Goal: Information Seeking & Learning: Learn about a topic

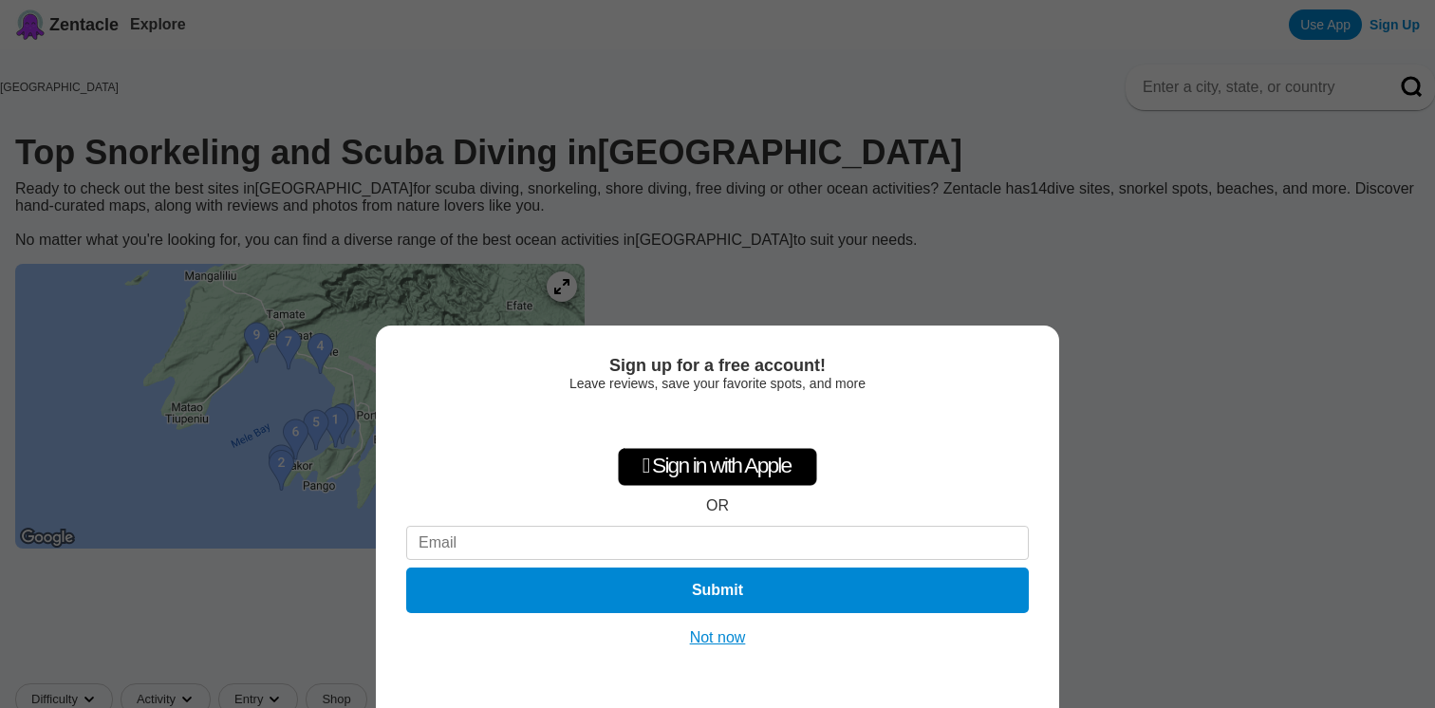
click at [726, 636] on button "Not now" at bounding box center [717, 637] width 67 height 19
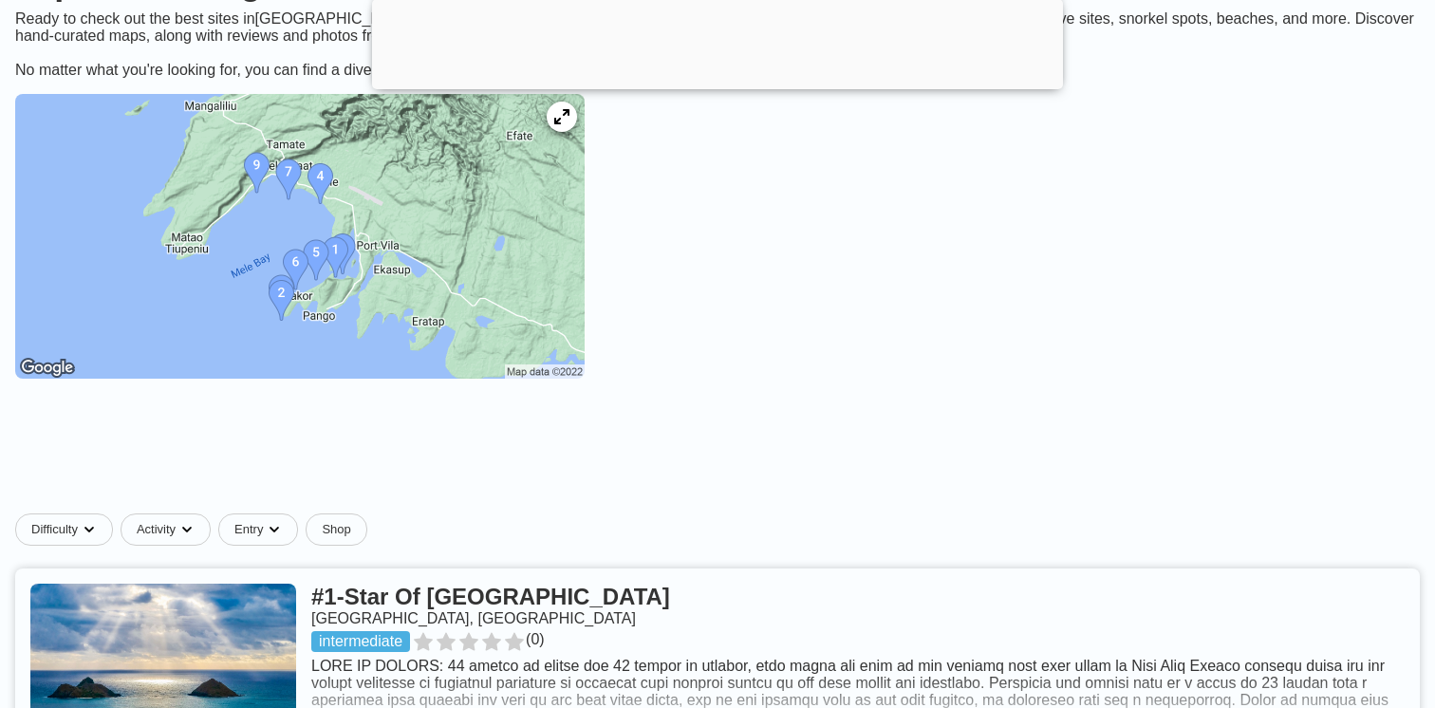
scroll to position [139, 0]
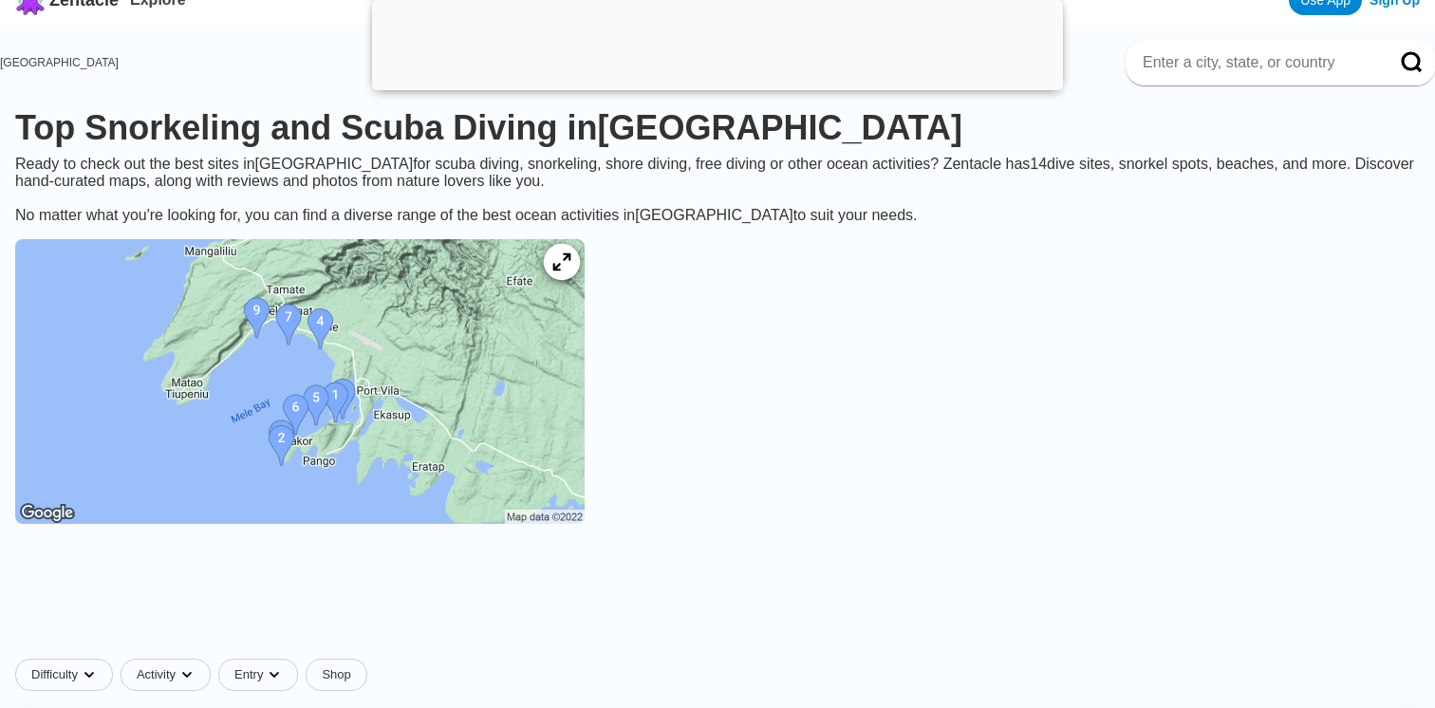
click at [570, 262] on icon at bounding box center [561, 262] width 18 height 18
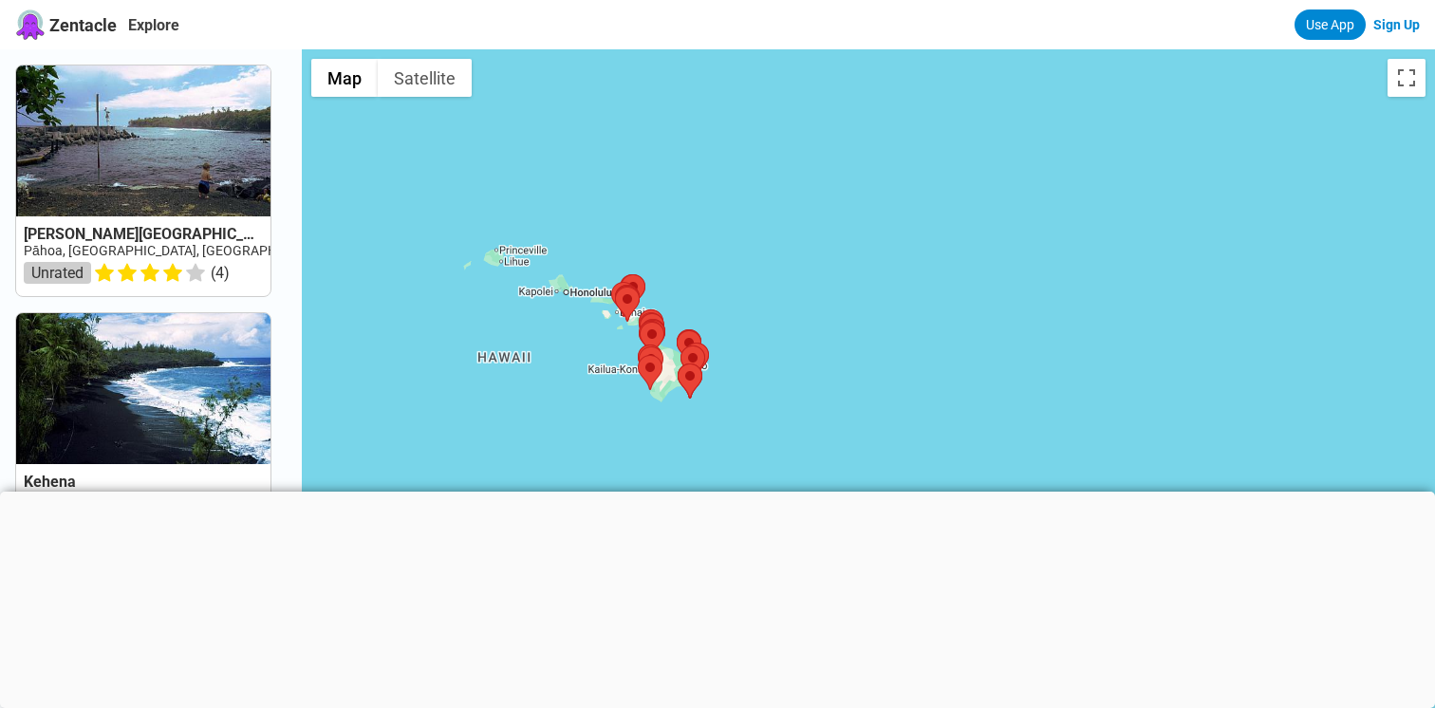
click at [716, 492] on div at bounding box center [717, 492] width 1435 height 0
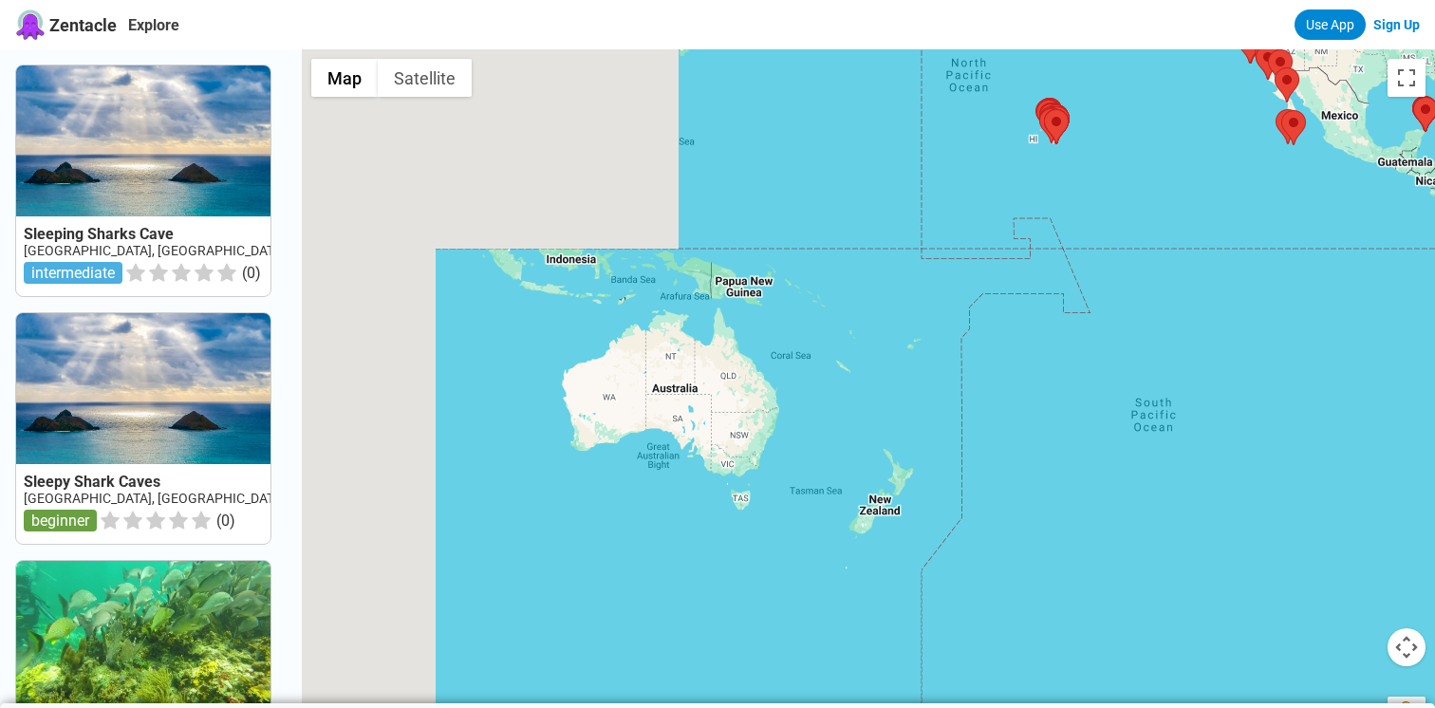
drag, startPoint x: 455, startPoint y: 507, endPoint x: 1012, endPoint y: 220, distance: 626.5
click at [1012, 220] on div at bounding box center [868, 403] width 1133 height 708
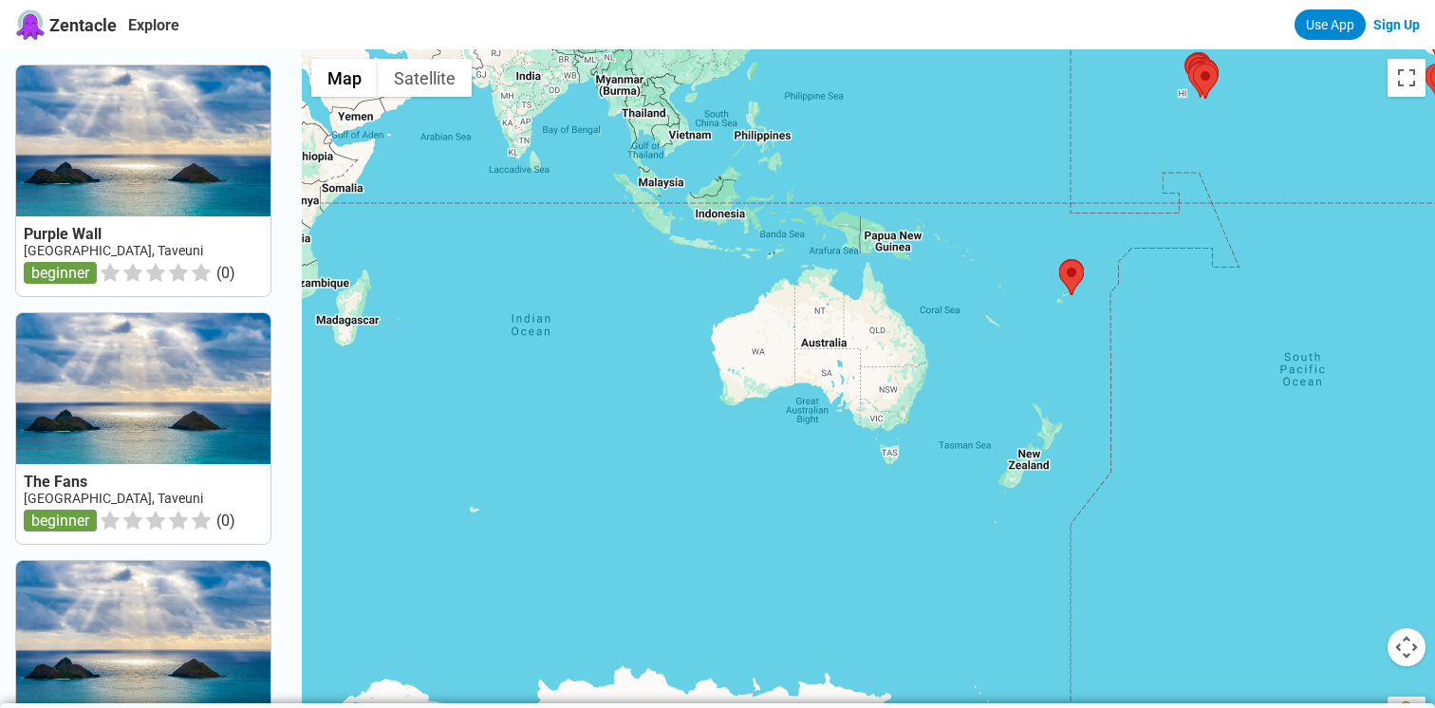
click at [1080, 312] on div at bounding box center [868, 403] width 1133 height 708
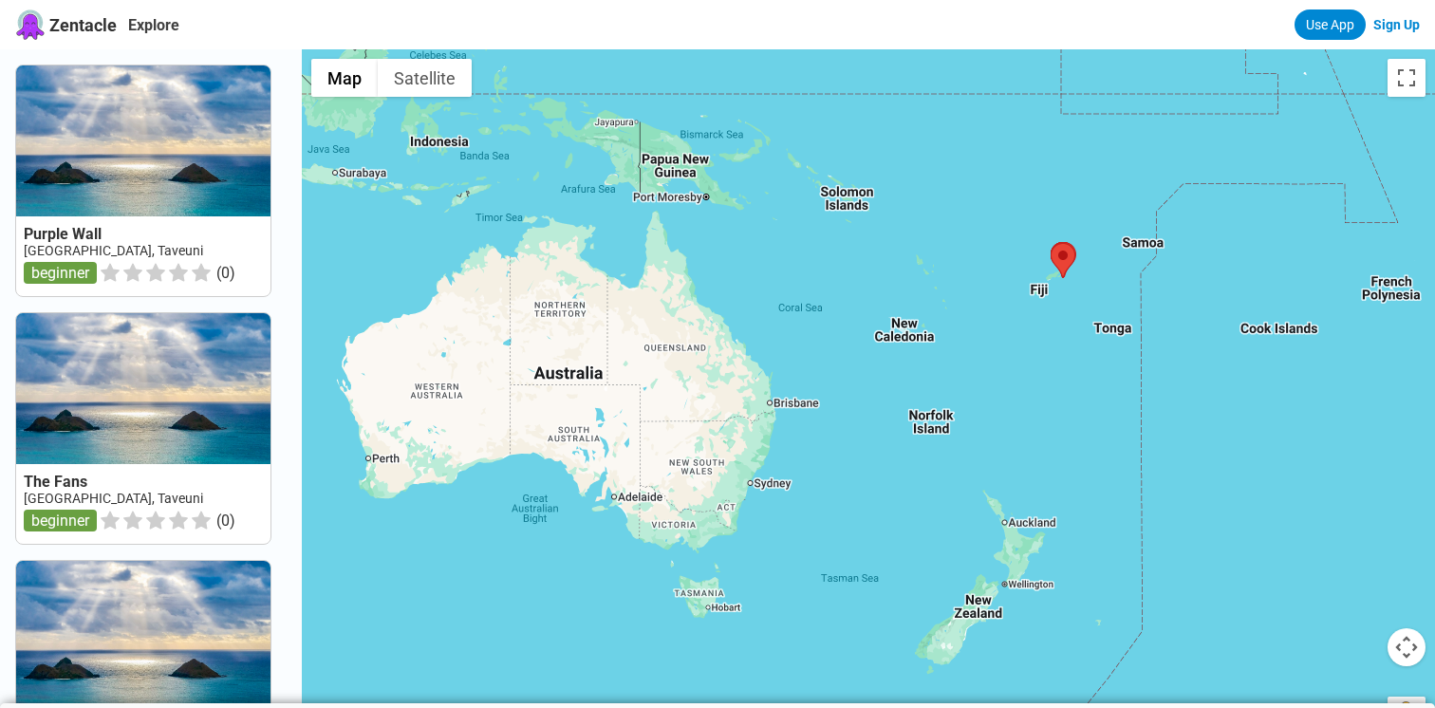
click at [1080, 312] on div at bounding box center [868, 403] width 1133 height 708
click at [1059, 277] on img at bounding box center [1063, 260] width 25 height 35
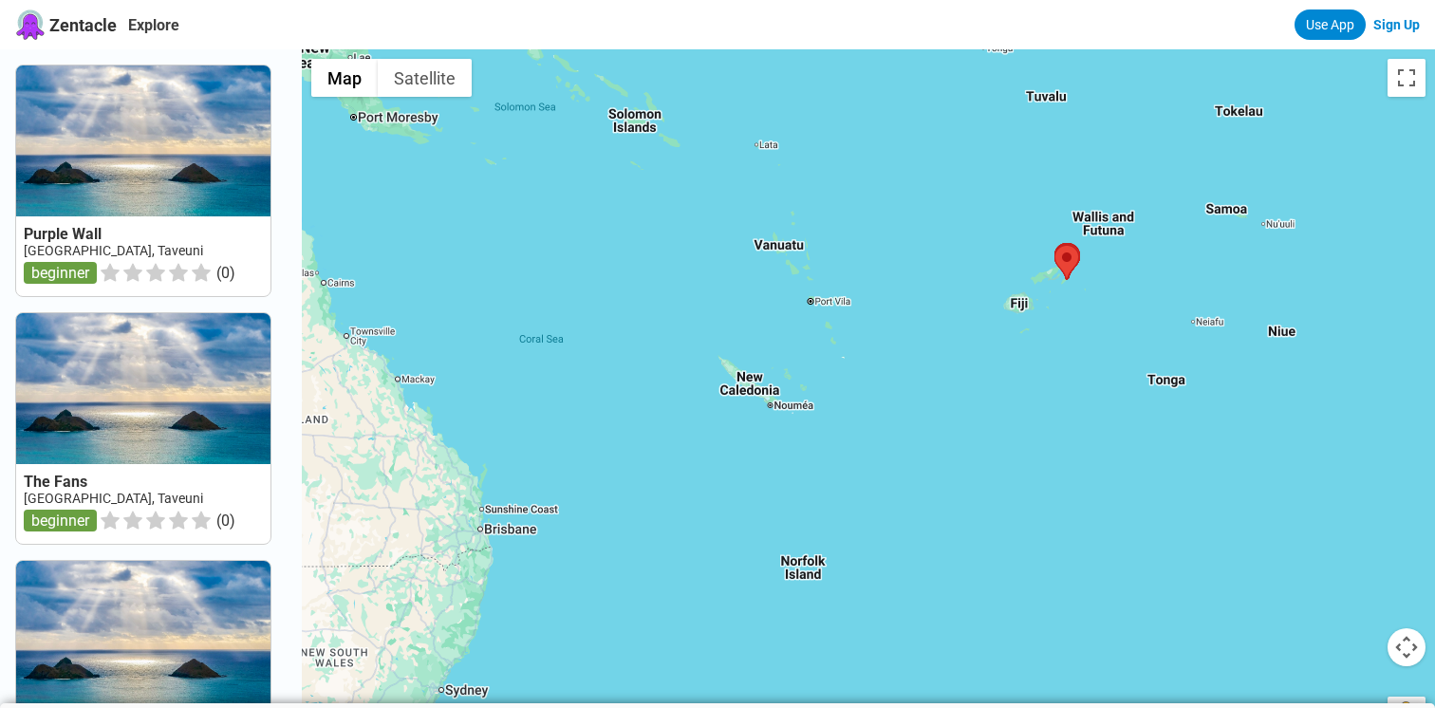
click at [778, 258] on div at bounding box center [868, 403] width 1133 height 708
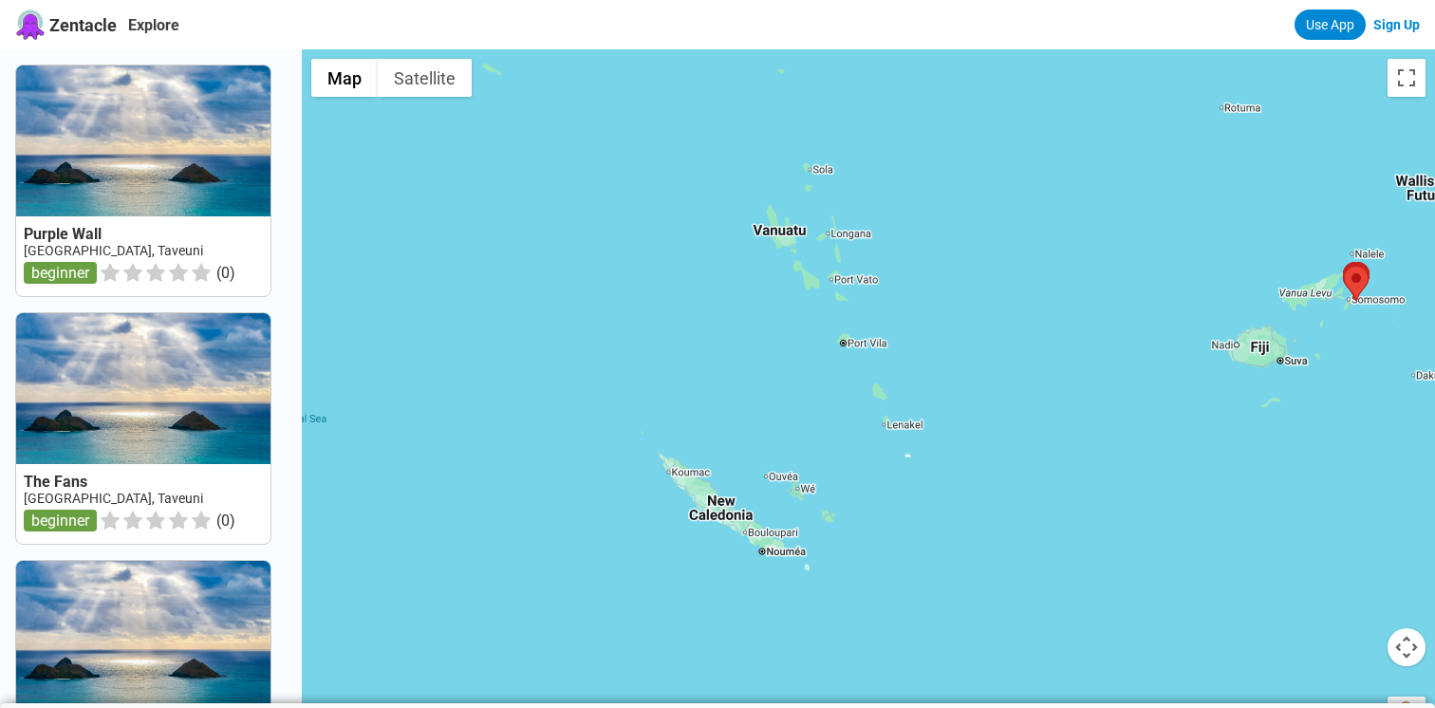
click at [805, 263] on div at bounding box center [868, 403] width 1133 height 708
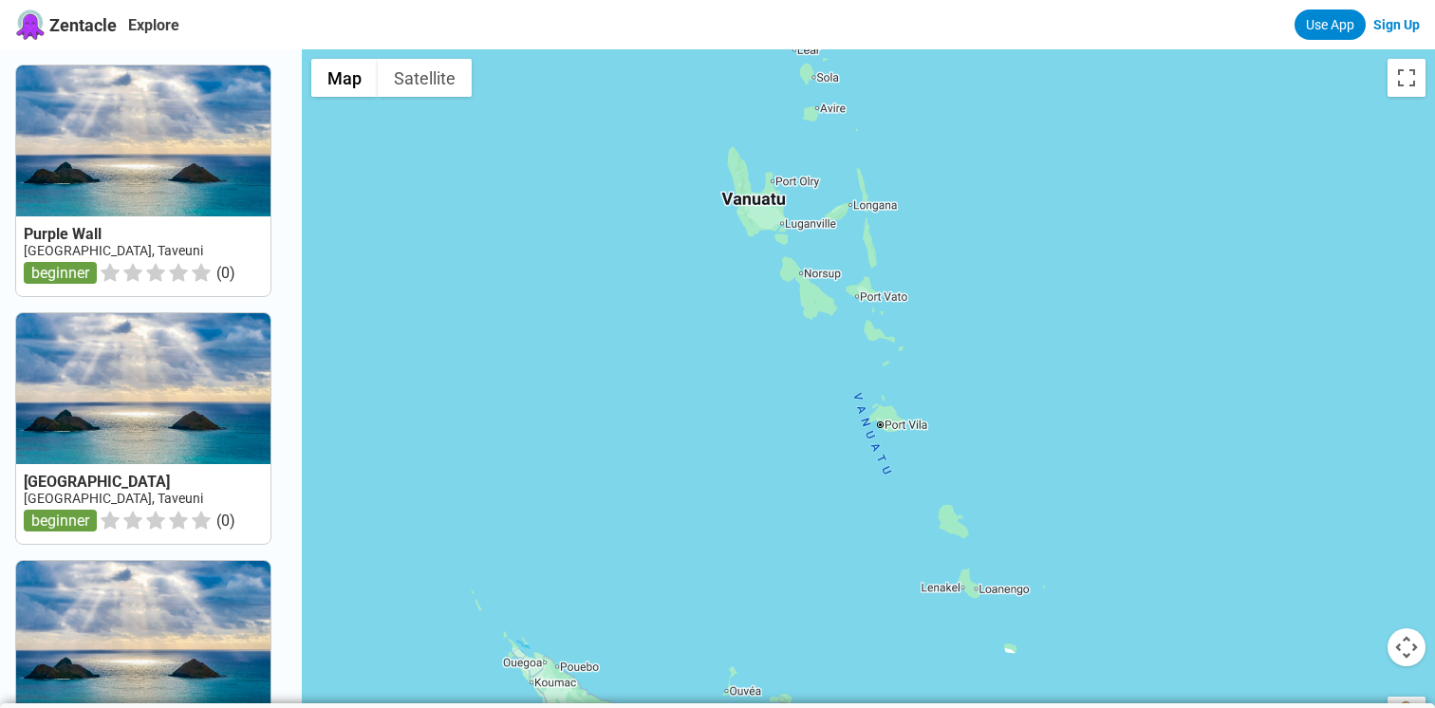
click at [818, 307] on div at bounding box center [868, 403] width 1133 height 708
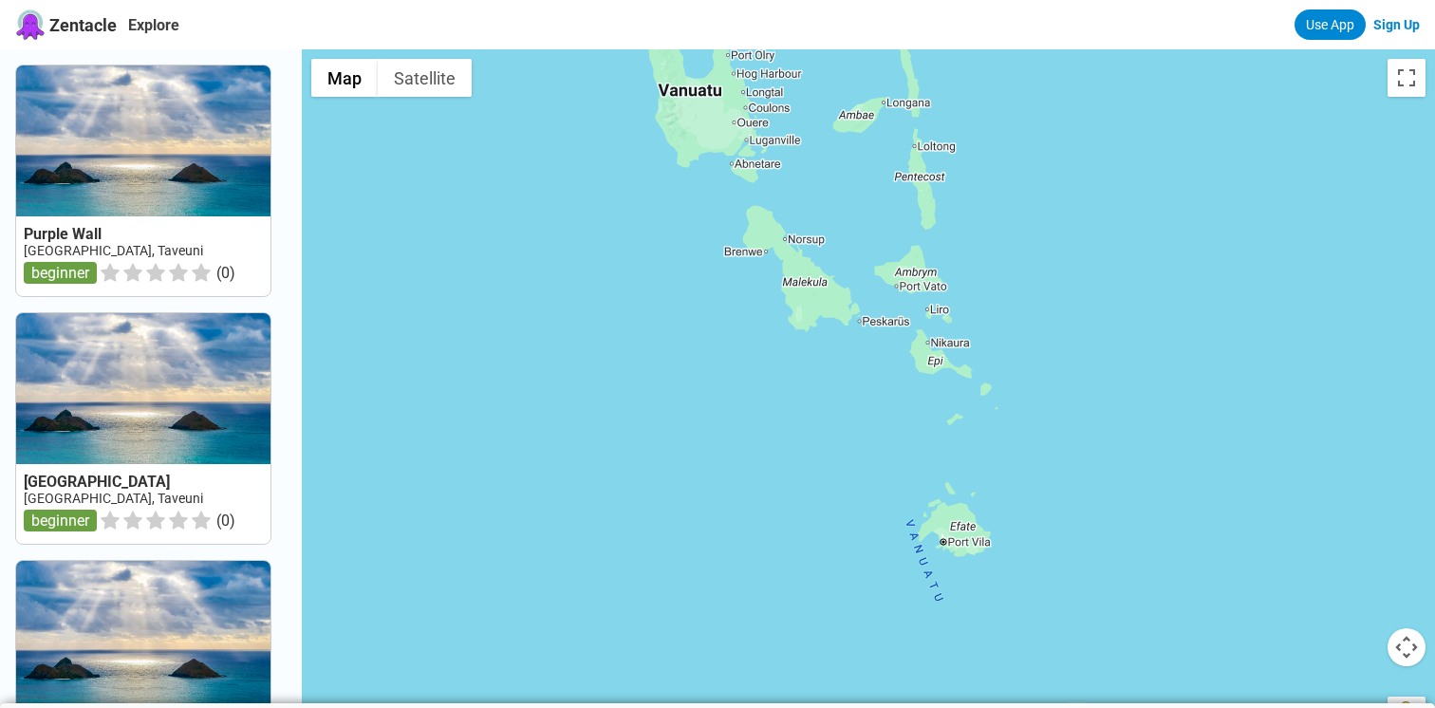
click at [936, 555] on div at bounding box center [868, 403] width 1133 height 708
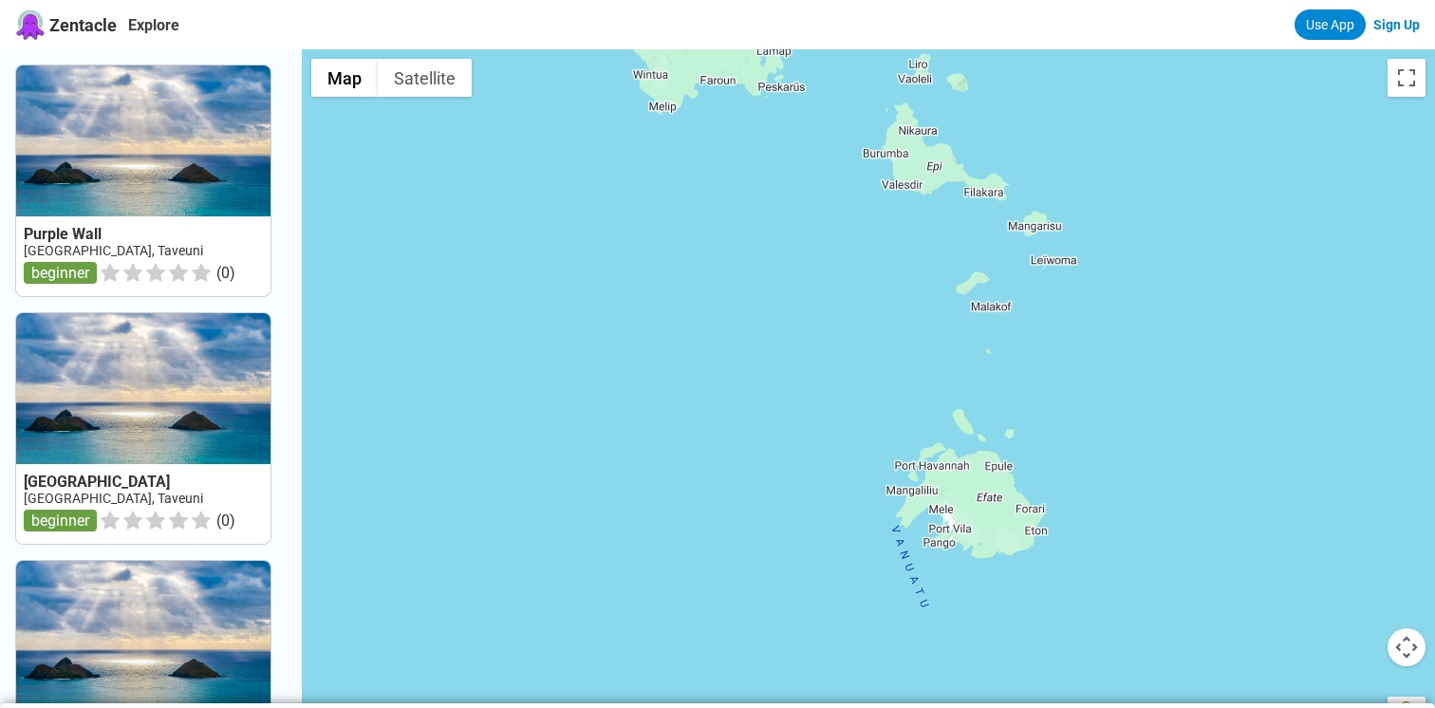
click at [932, 544] on div at bounding box center [868, 403] width 1133 height 708
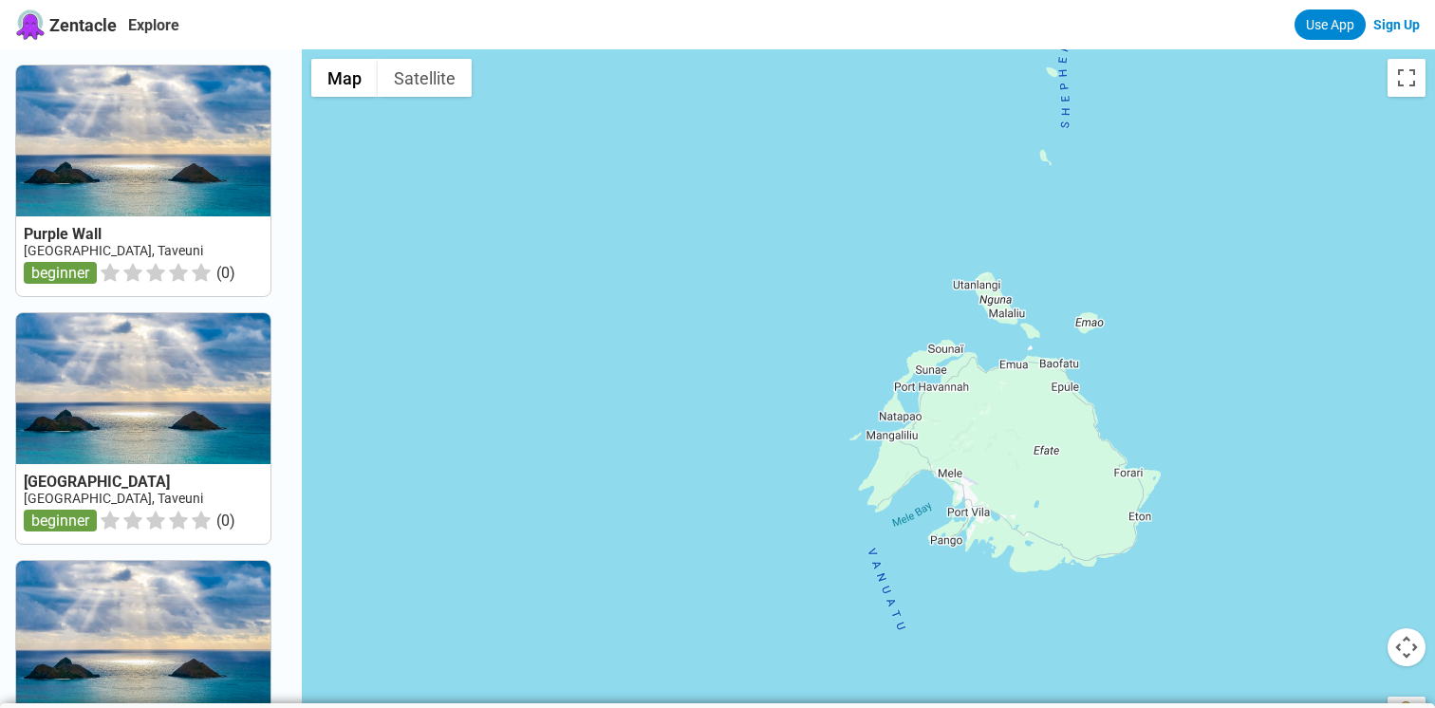
click at [917, 549] on div at bounding box center [868, 403] width 1133 height 708
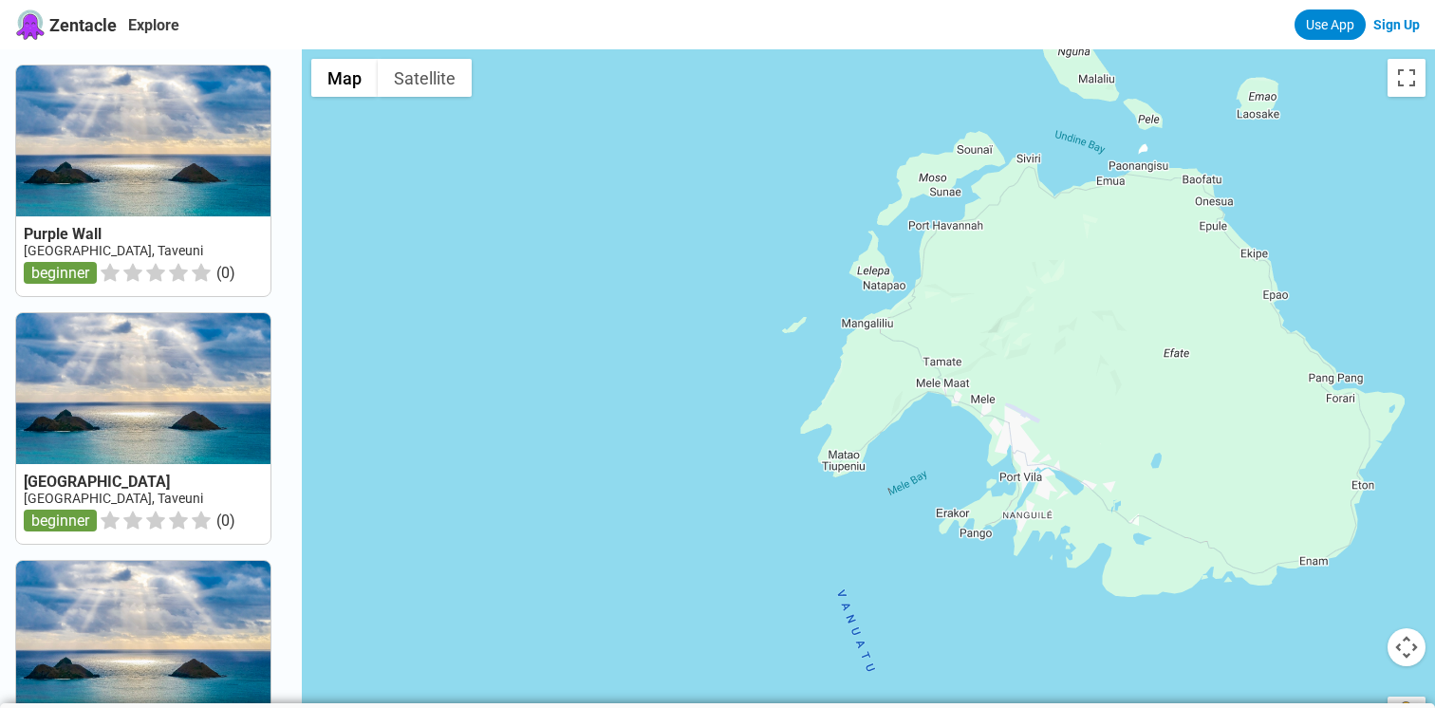
click at [921, 534] on div at bounding box center [868, 403] width 1133 height 708
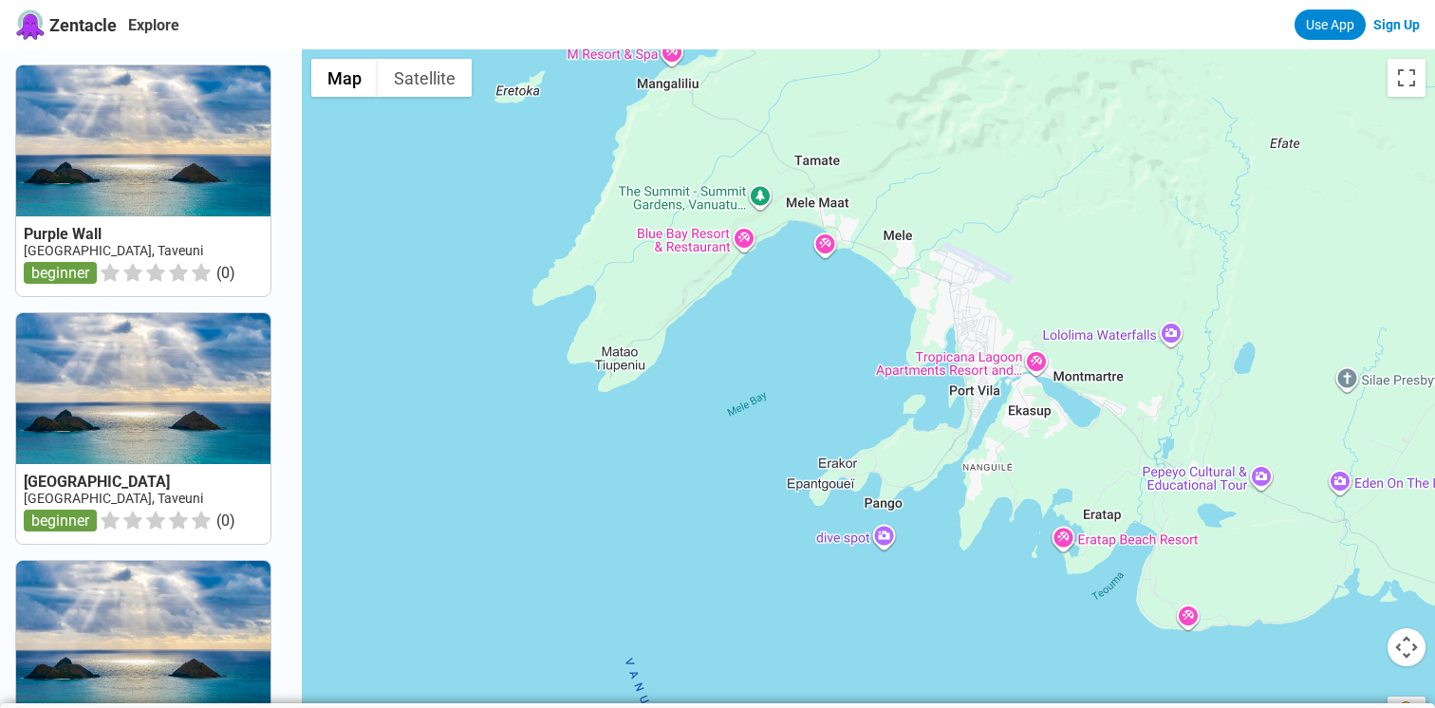
drag, startPoint x: 983, startPoint y: 485, endPoint x: 834, endPoint y: 456, distance: 151.7
click at [834, 456] on div at bounding box center [868, 403] width 1133 height 708
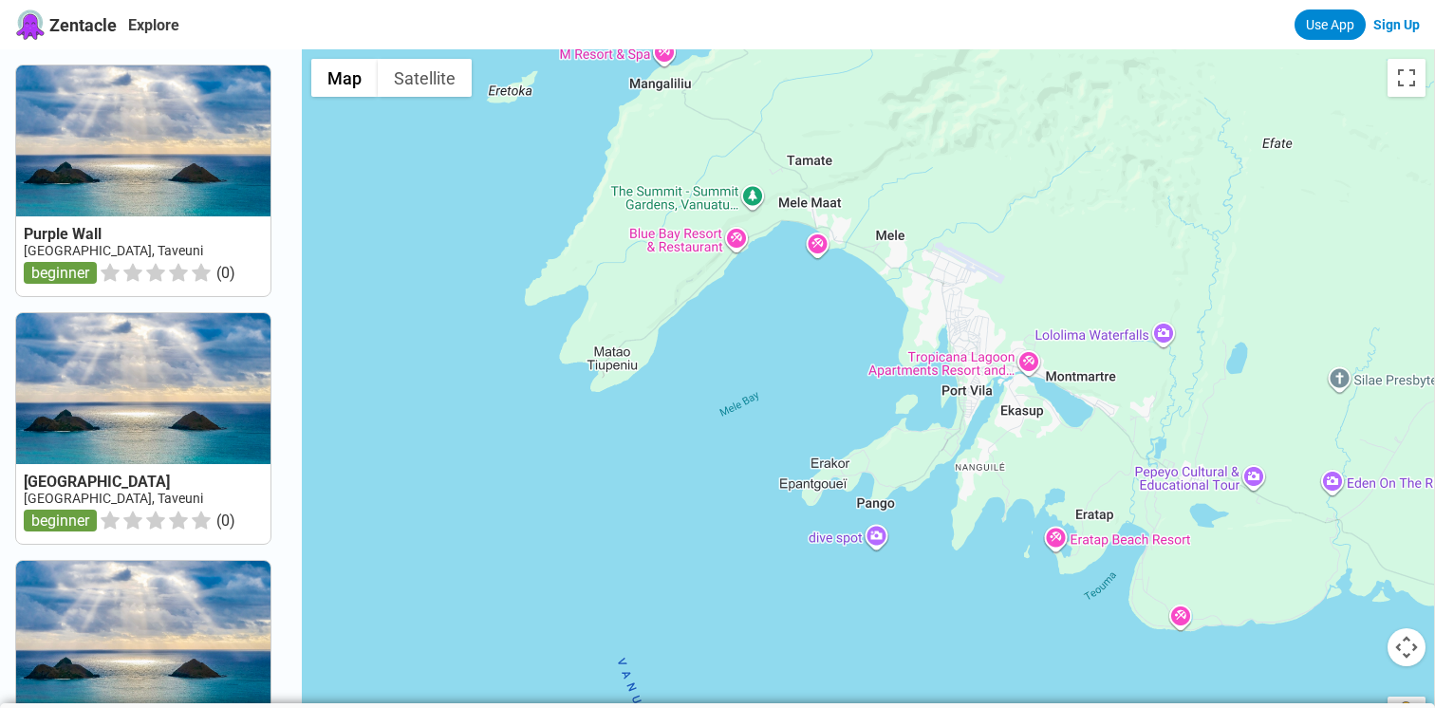
drag, startPoint x: 847, startPoint y: 360, endPoint x: 799, endPoint y: 360, distance: 48.4
click at [799, 360] on div at bounding box center [868, 403] width 1133 height 708
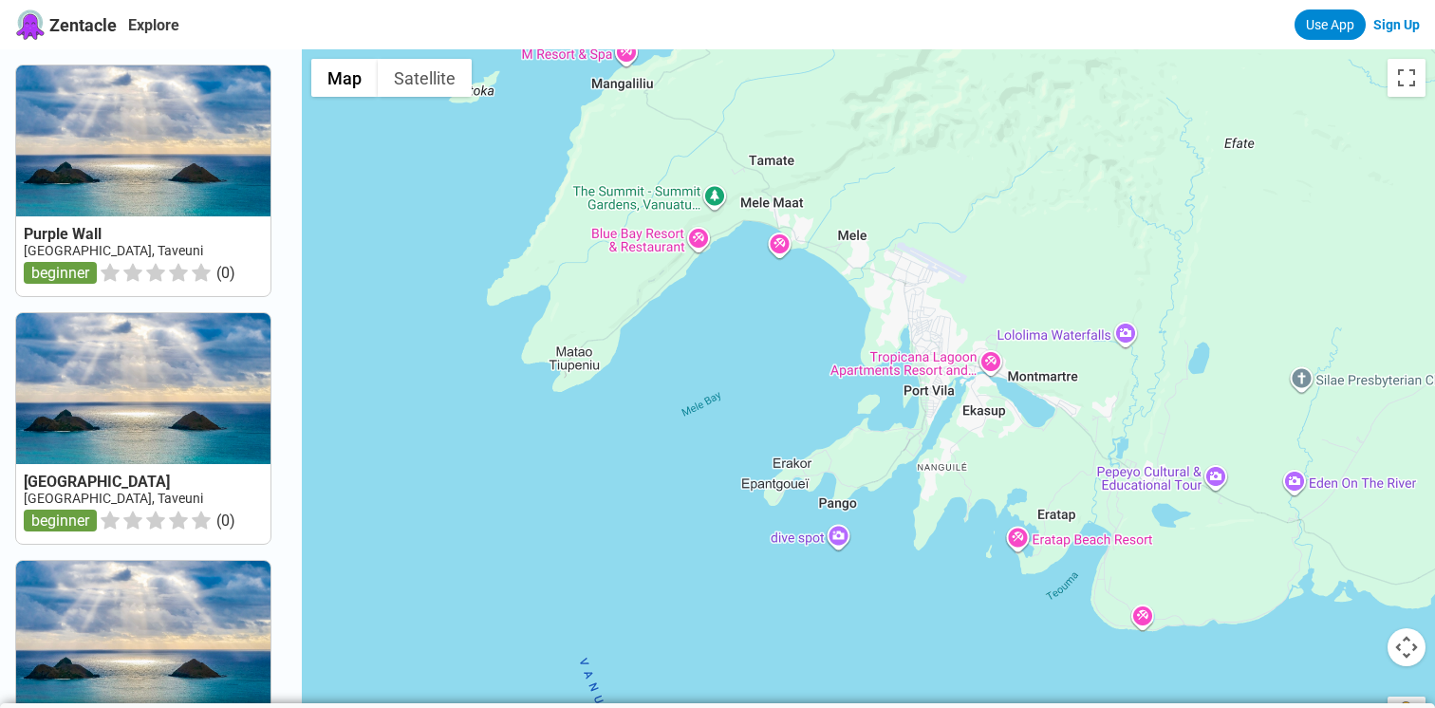
click at [835, 543] on div at bounding box center [868, 403] width 1133 height 708
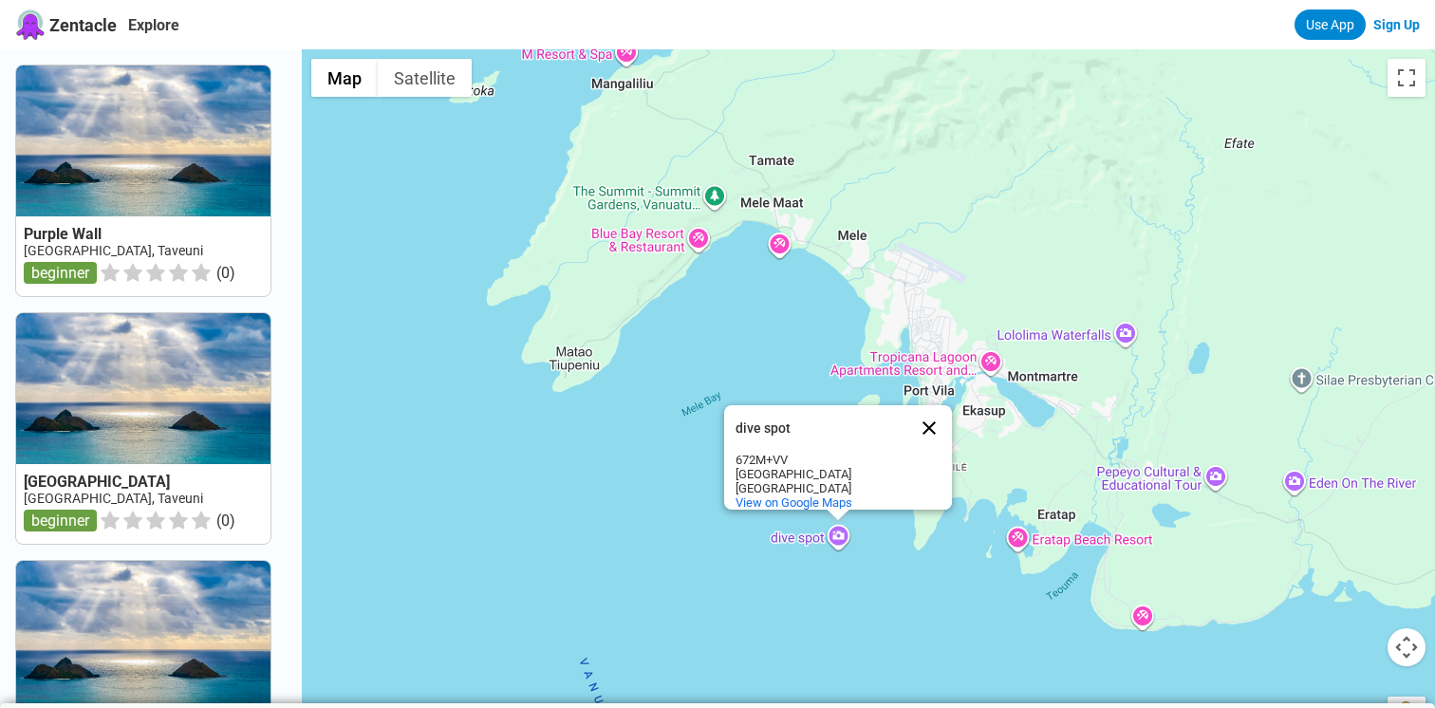
click at [928, 414] on button "Close" at bounding box center [929, 428] width 46 height 46
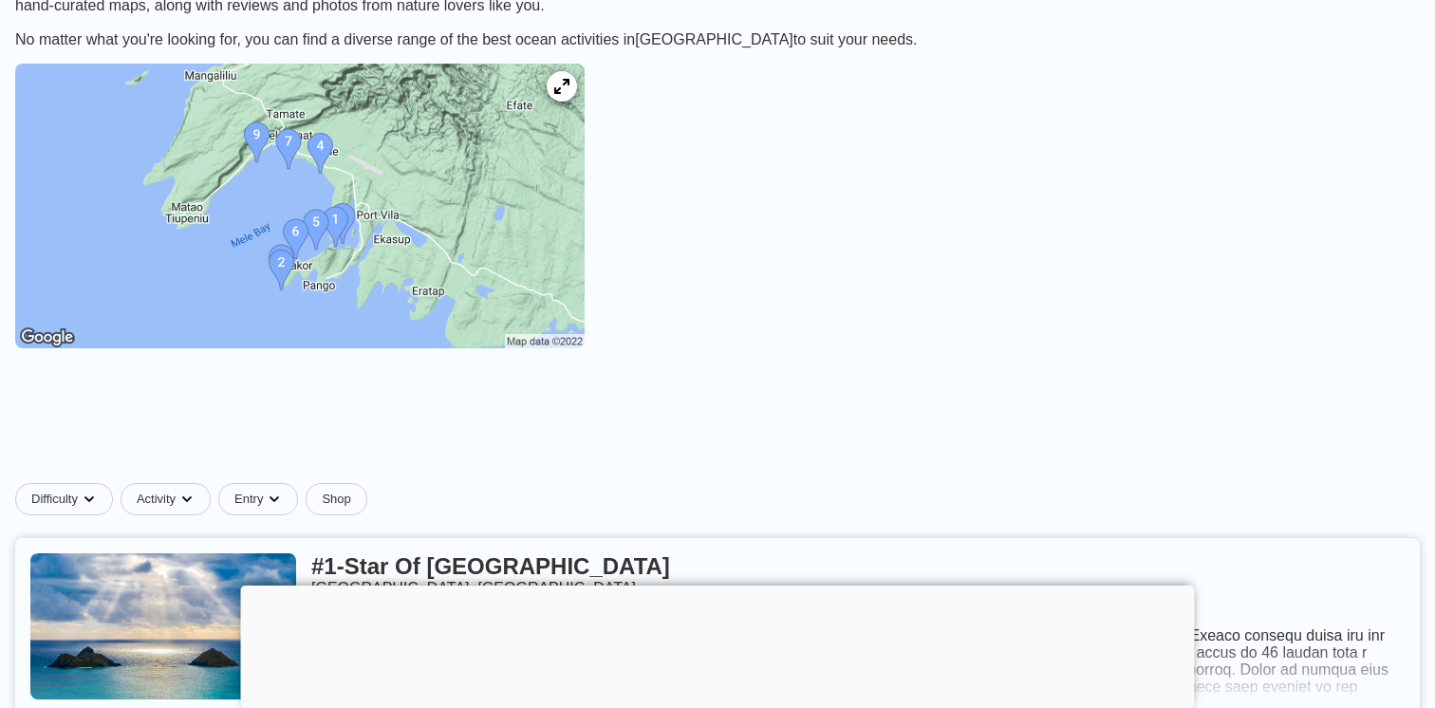
scroll to position [196, 0]
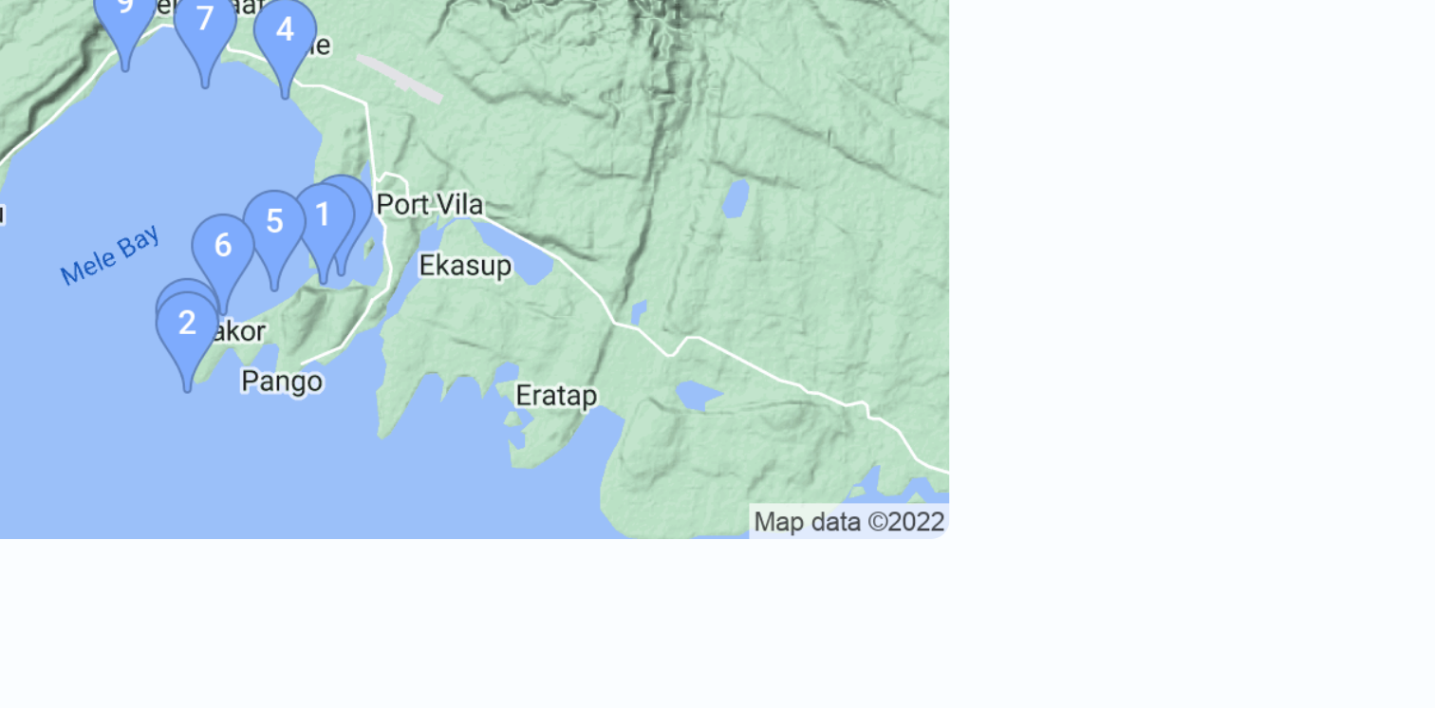
click at [342, 254] on img at bounding box center [299, 209] width 569 height 285
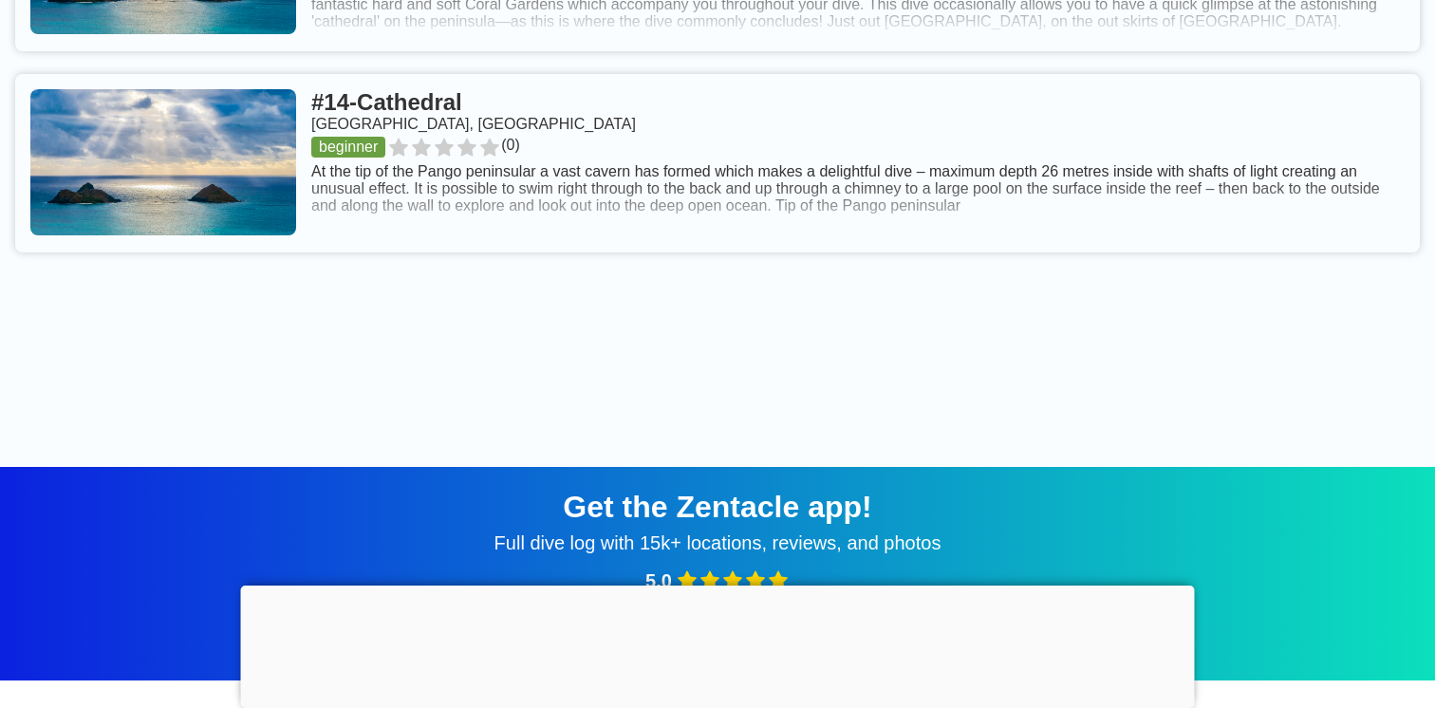
scroll to position [3944, 0]
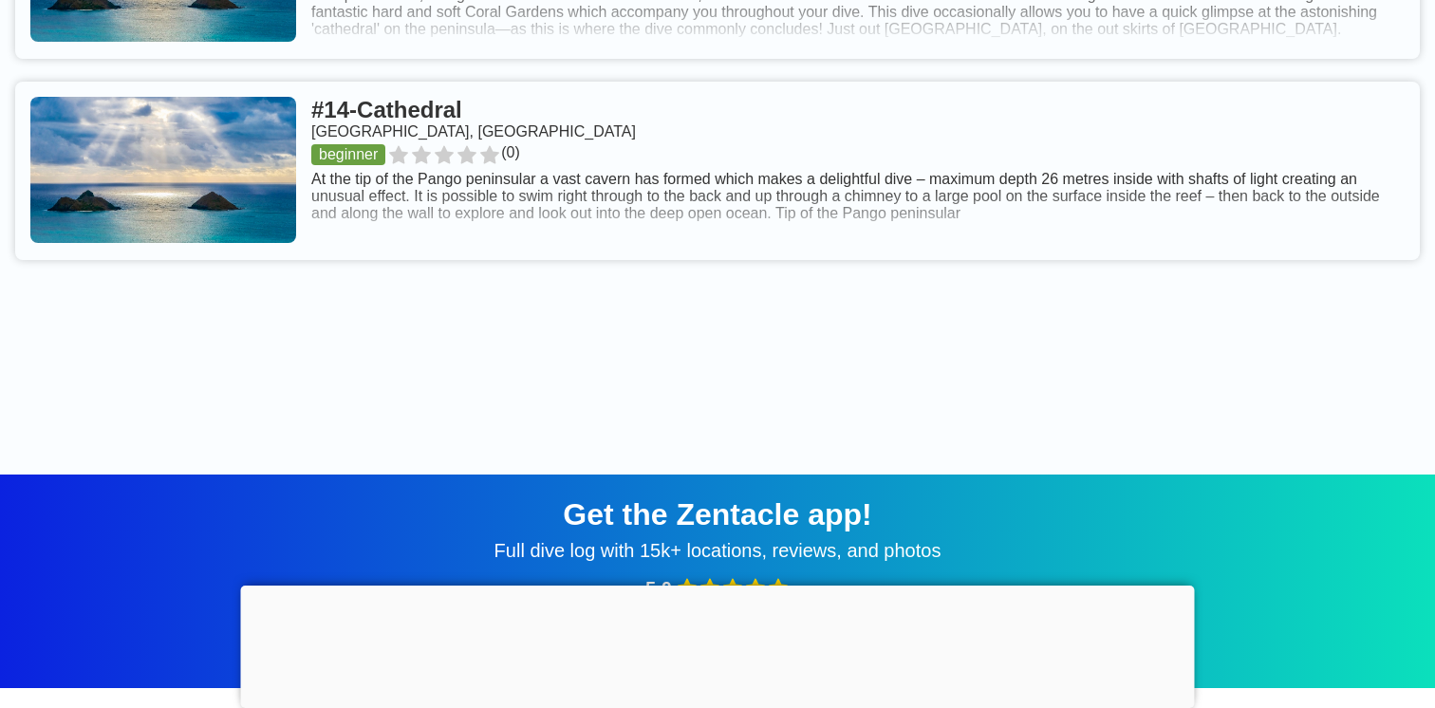
click at [700, 193] on link at bounding box center [717, 171] width 1405 height 178
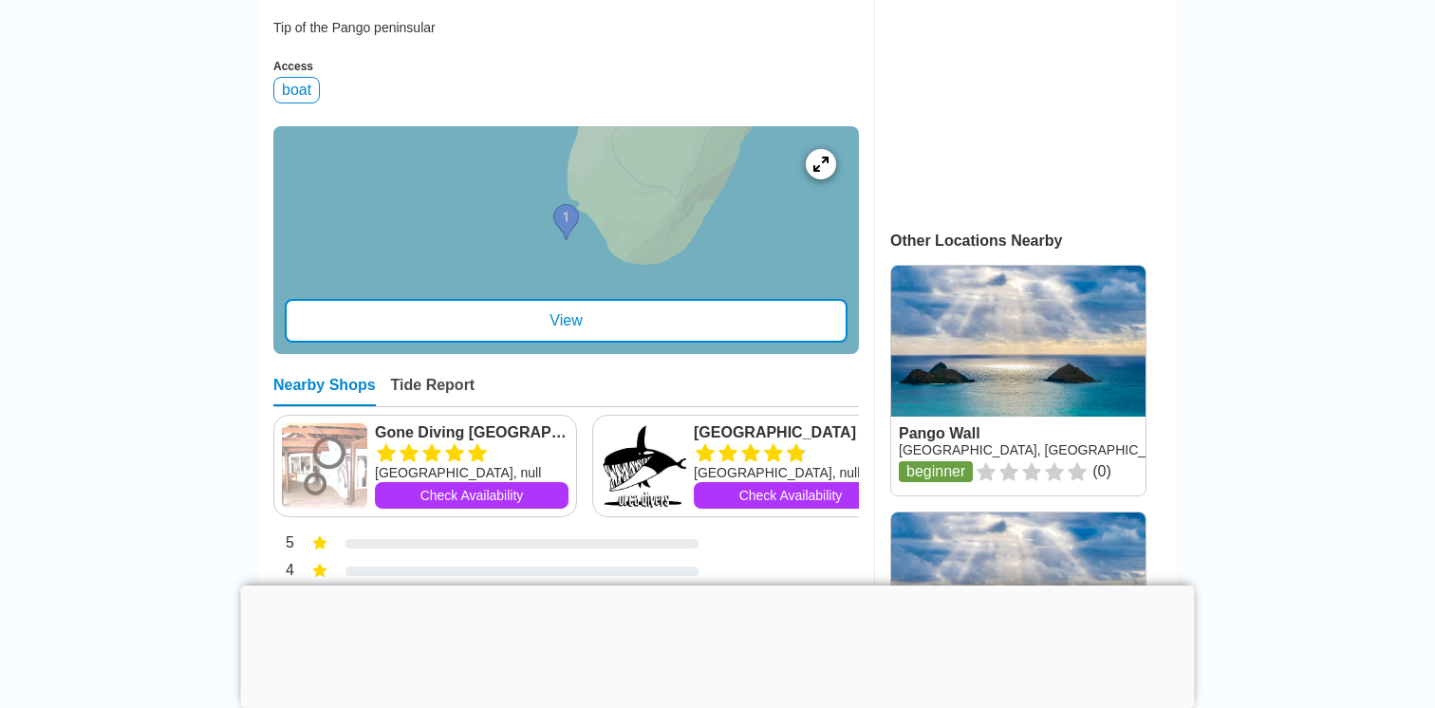
scroll to position [702, 0]
click at [563, 342] on div "View" at bounding box center [566, 320] width 563 height 44
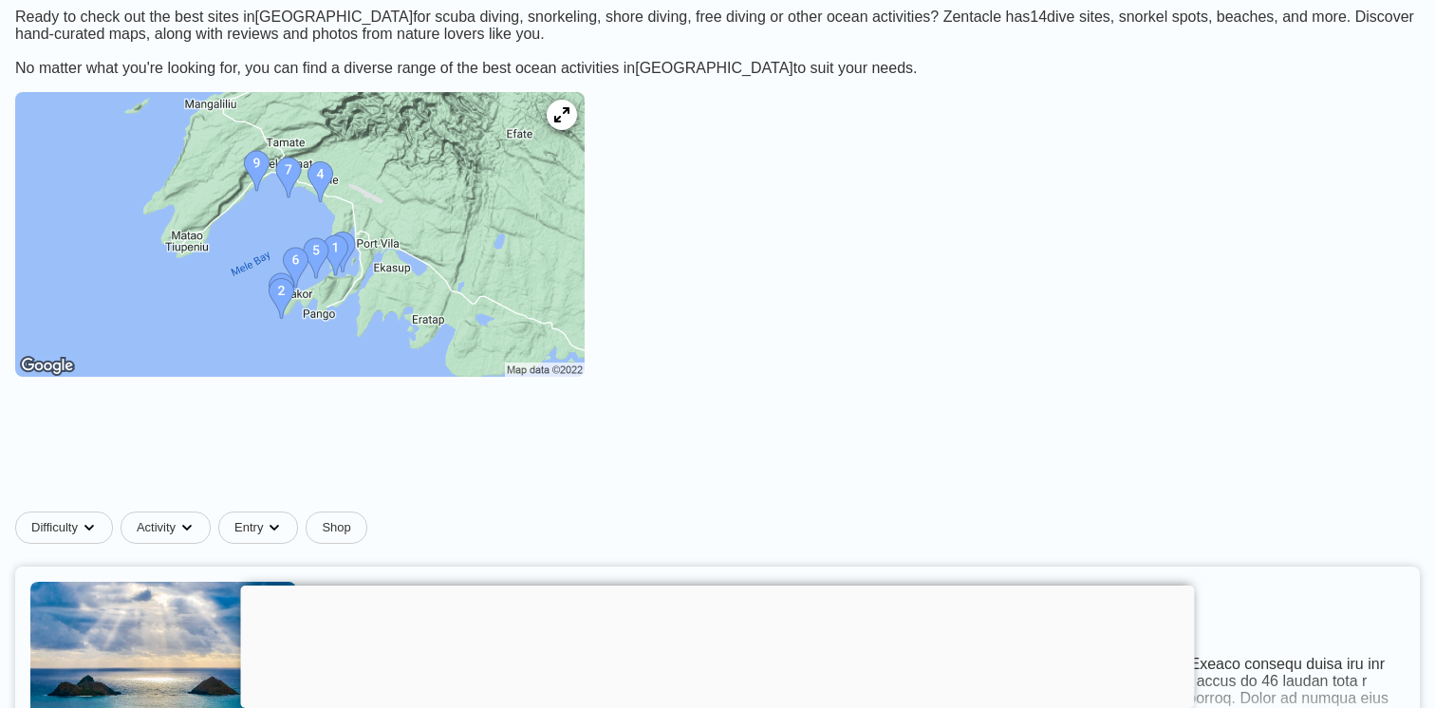
scroll to position [176, 0]
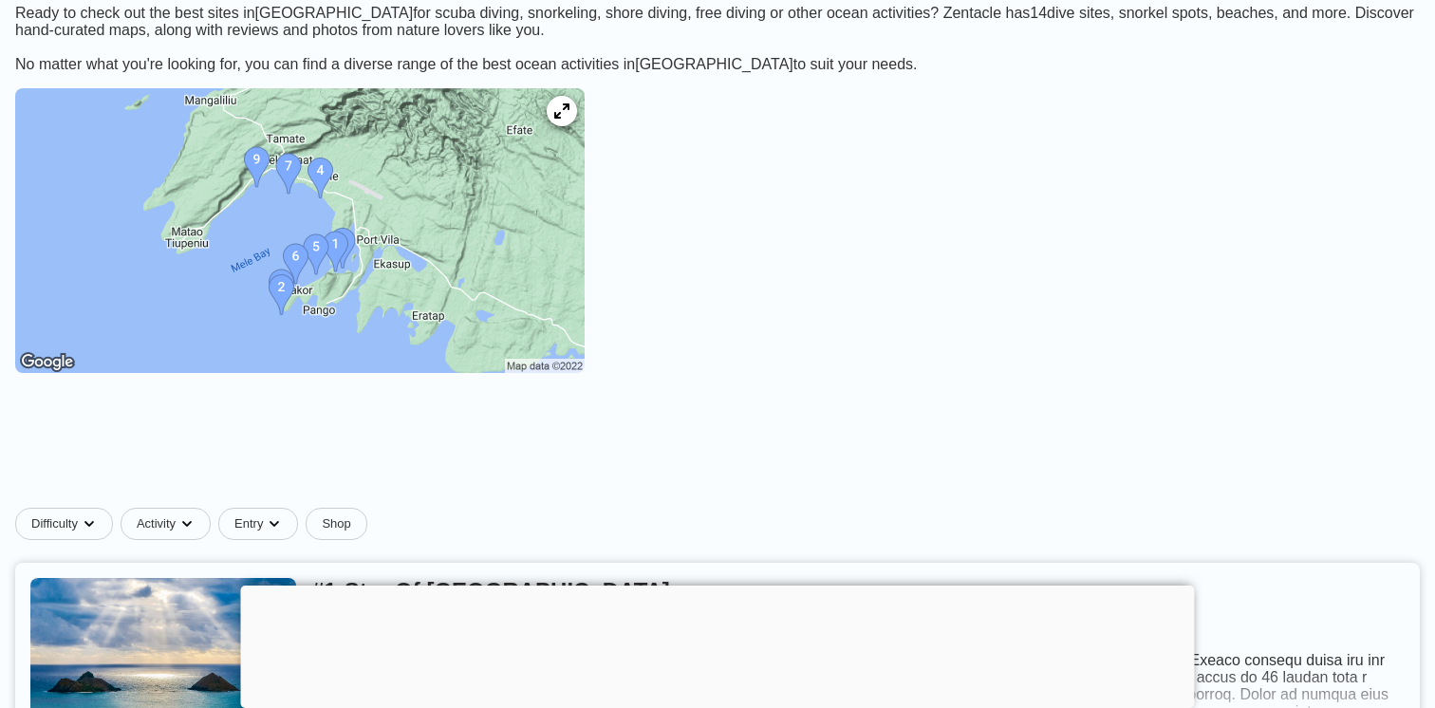
drag, startPoint x: 495, startPoint y: 215, endPoint x: 499, endPoint y: 226, distance: 11.1
click at [529, 218] on img at bounding box center [299, 230] width 569 height 285
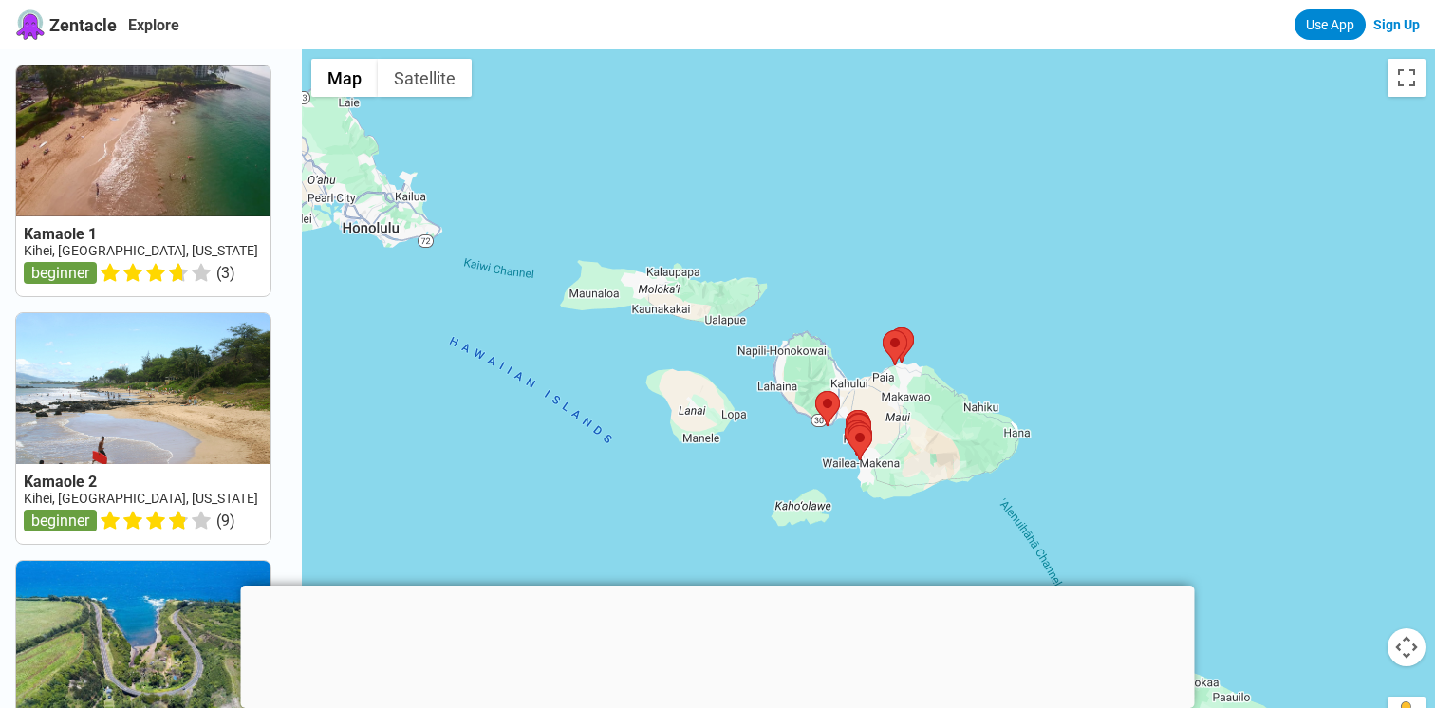
click at [851, 486] on div at bounding box center [868, 403] width 1133 height 708
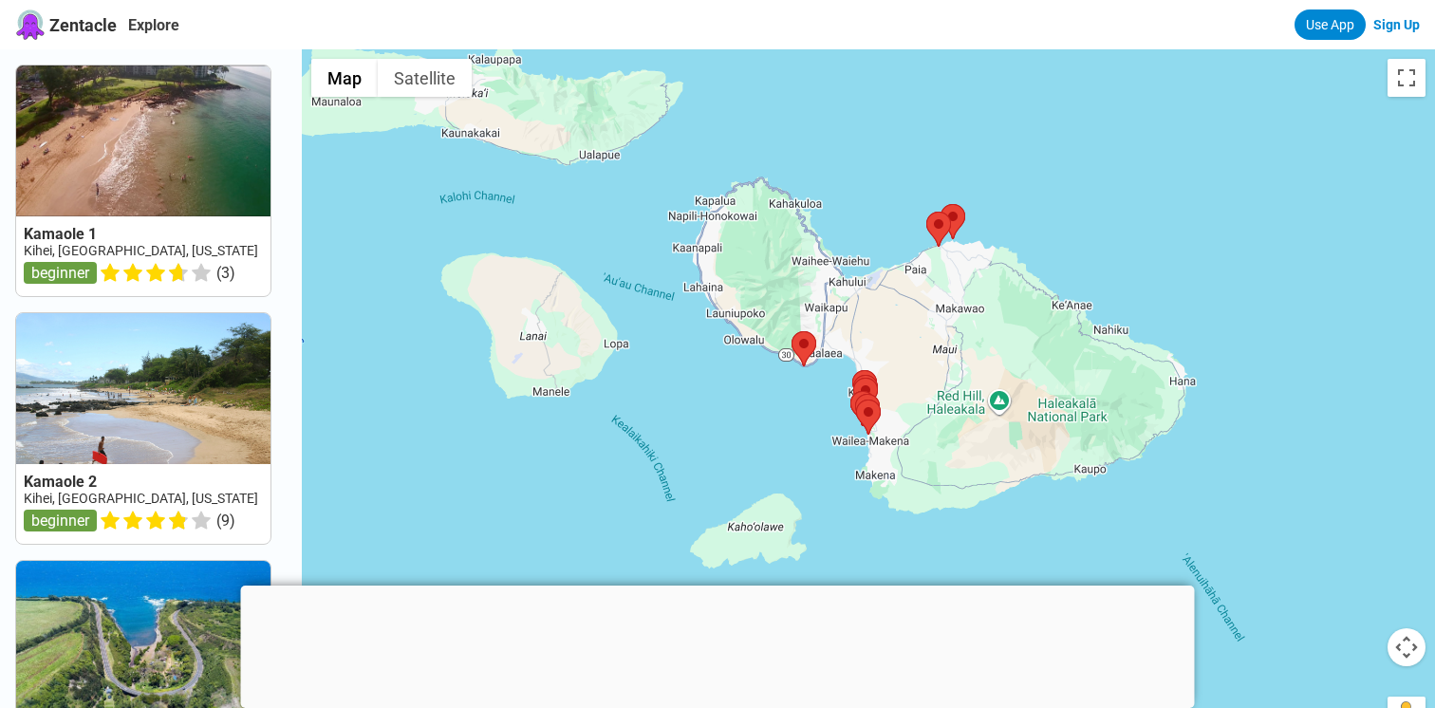
click at [851, 465] on div at bounding box center [868, 403] width 1133 height 708
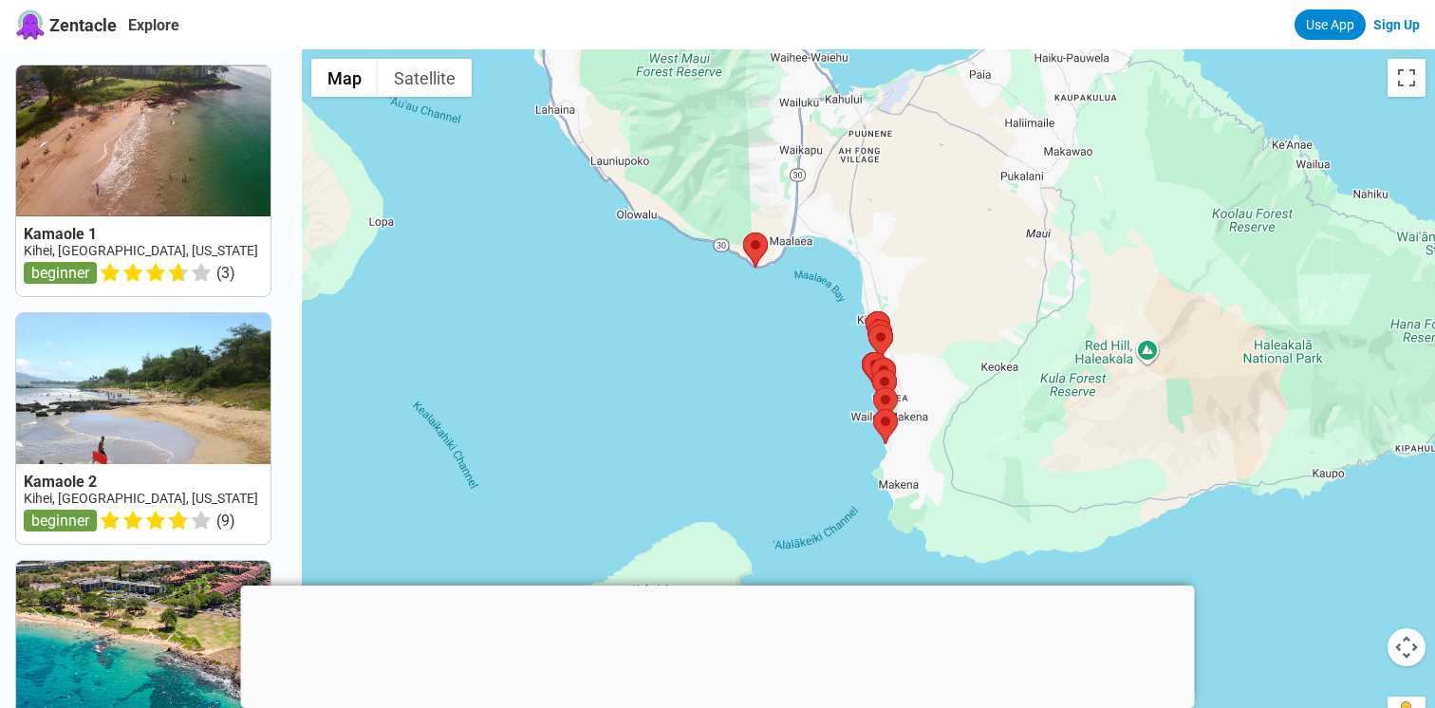
click at [851, 456] on div at bounding box center [868, 403] width 1133 height 708
